Goal: Task Accomplishment & Management: Manage account settings

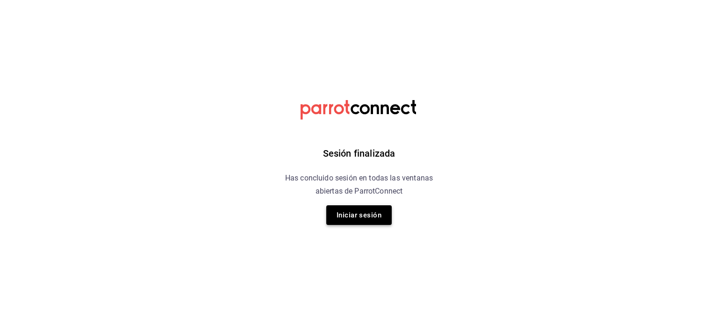
click at [357, 217] on button "Iniciar sesión" at bounding box center [358, 215] width 65 height 20
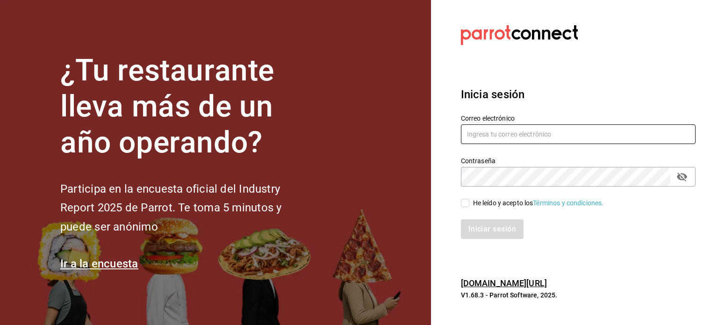
type input "[EMAIL_ADDRESS][DOMAIN_NAME]"
click at [467, 224] on div "Iniciar sesión" at bounding box center [578, 229] width 235 height 20
click at [463, 204] on input "He leído y acepto los Términos y condiciones." at bounding box center [465, 203] width 8 height 8
click at [464, 201] on input "He leído y acepto los Términos y condiciones." at bounding box center [465, 203] width 8 height 8
click at [468, 201] on input "He leído y acepto los Términos y condiciones." at bounding box center [465, 203] width 8 height 8
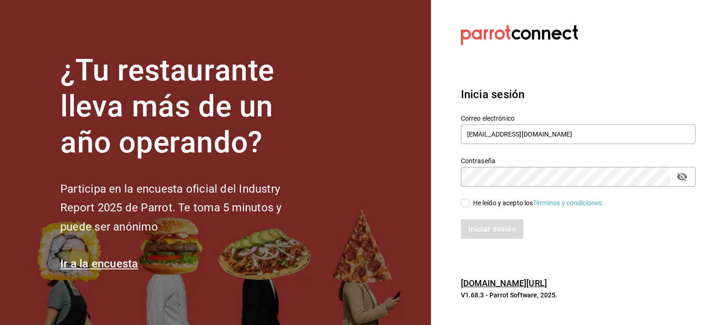
checkbox input "true"
click at [479, 232] on button "Iniciar sesión" at bounding box center [493, 229] width 64 height 20
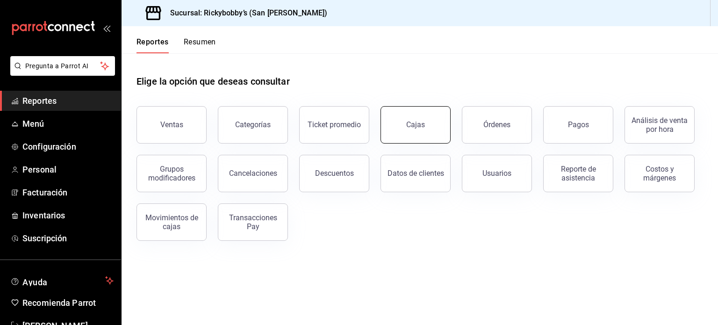
click at [419, 126] on div "Cajas" at bounding box center [415, 124] width 19 height 9
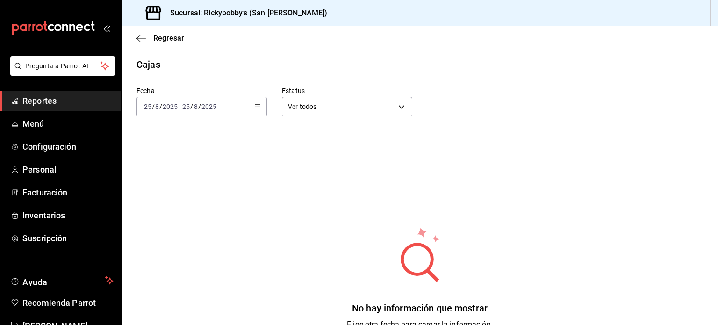
click at [257, 108] on icon "button" at bounding box center [257, 106] width 7 height 7
click at [254, 108] on icon "button" at bounding box center [257, 106] width 7 height 7
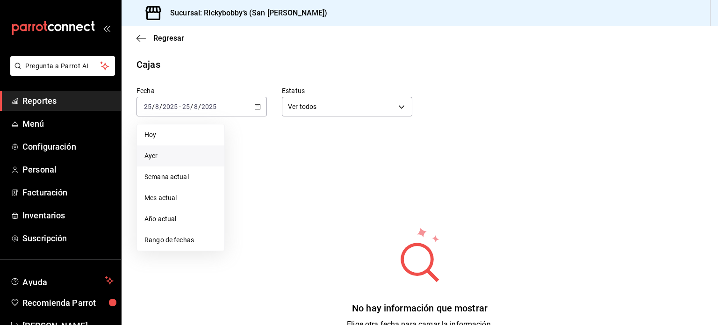
click at [155, 157] on span "Ayer" at bounding box center [180, 156] width 72 height 10
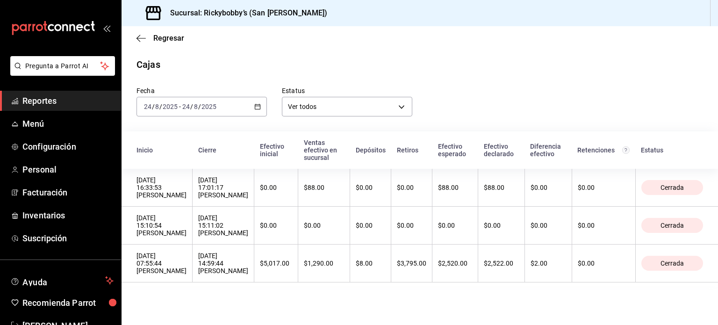
click at [45, 102] on span "Reportes" at bounding box center [67, 100] width 91 height 13
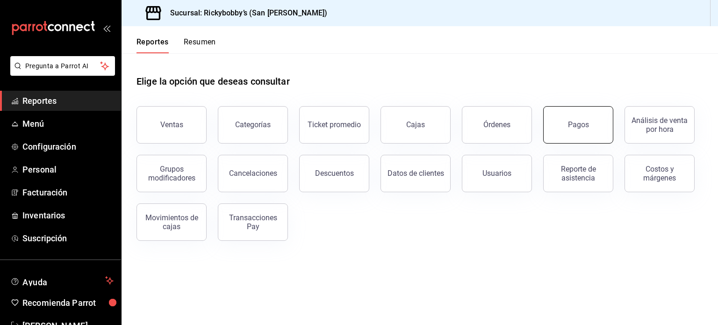
click at [576, 129] on button "Pagos" at bounding box center [578, 124] width 70 height 37
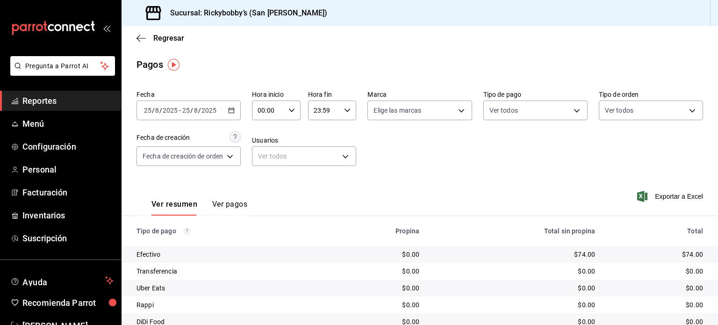
click at [50, 103] on span "Reportes" at bounding box center [67, 100] width 91 height 13
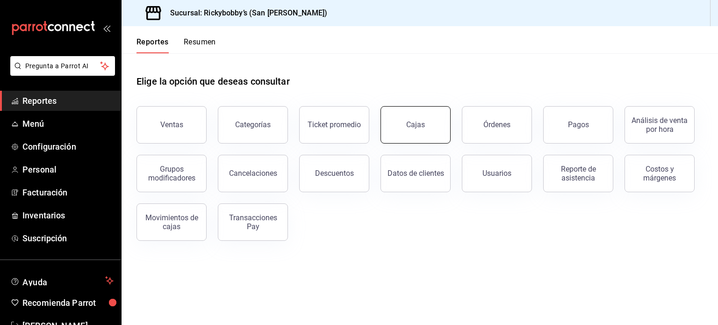
click at [433, 122] on button "Cajas" at bounding box center [416, 124] width 70 height 37
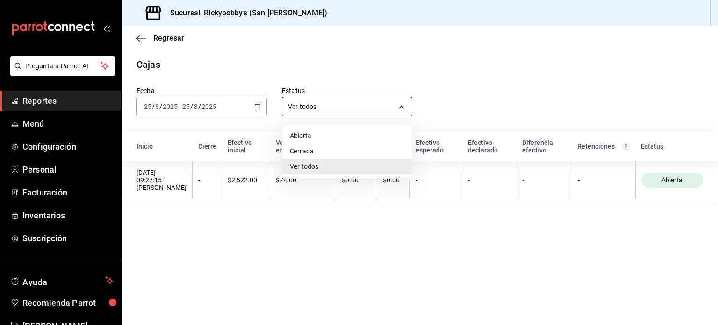
click at [403, 109] on body "Pregunta a Parrot AI Reportes Menú Configuración Personal Facturación Inventari…" at bounding box center [359, 162] width 718 height 325
click at [489, 102] on div at bounding box center [359, 162] width 718 height 325
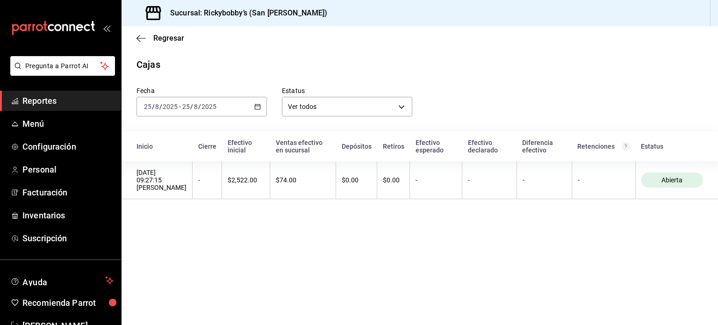
click at [51, 99] on span "Reportes" at bounding box center [67, 100] width 91 height 13
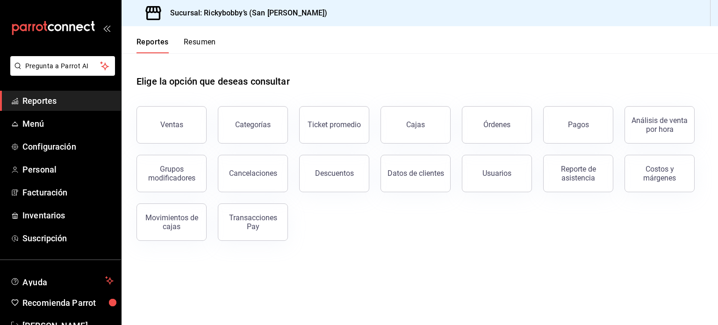
click at [316, 216] on div "Ventas Categorías Ticket promedio Cajas Órdenes Pagos Análisis de venta por hor…" at bounding box center [414, 168] width 578 height 146
